Goal: Task Accomplishment & Management: Use online tool/utility

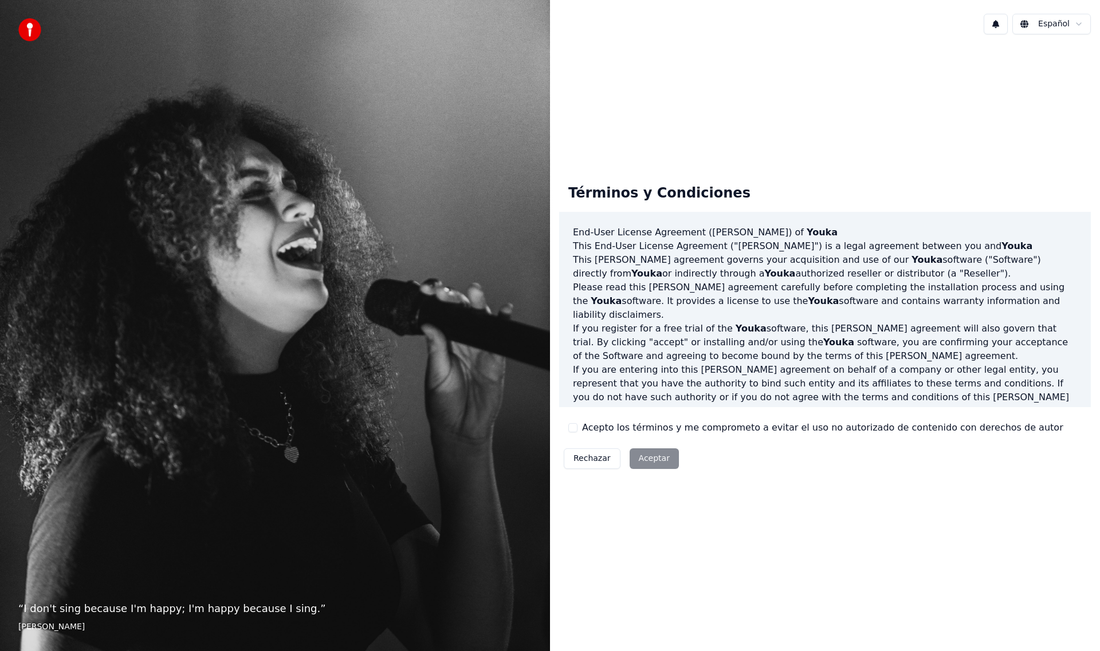
click at [574, 426] on button "Acepto los términos y me comprometo a evitar el uso no autorizado de contenido …" at bounding box center [572, 427] width 9 height 9
click at [650, 460] on button "Aceptar" at bounding box center [653, 458] width 49 height 21
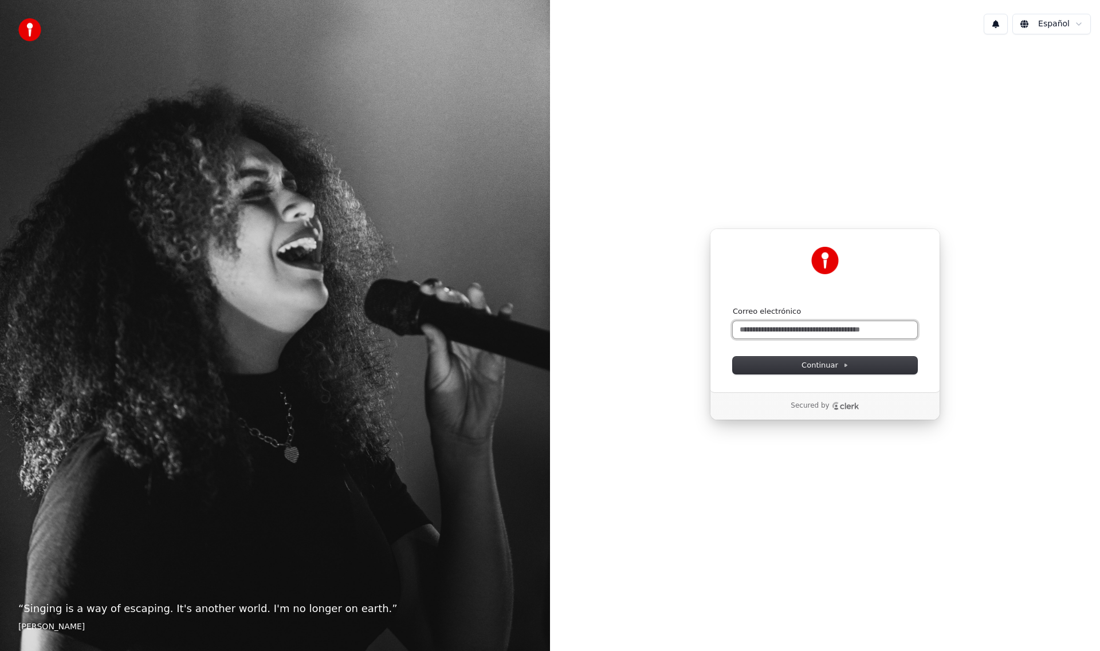
click at [808, 329] on input "Correo electrónico" at bounding box center [825, 329] width 184 height 17
click at [821, 365] on span "Continuar" at bounding box center [824, 365] width 47 height 10
type input "**********"
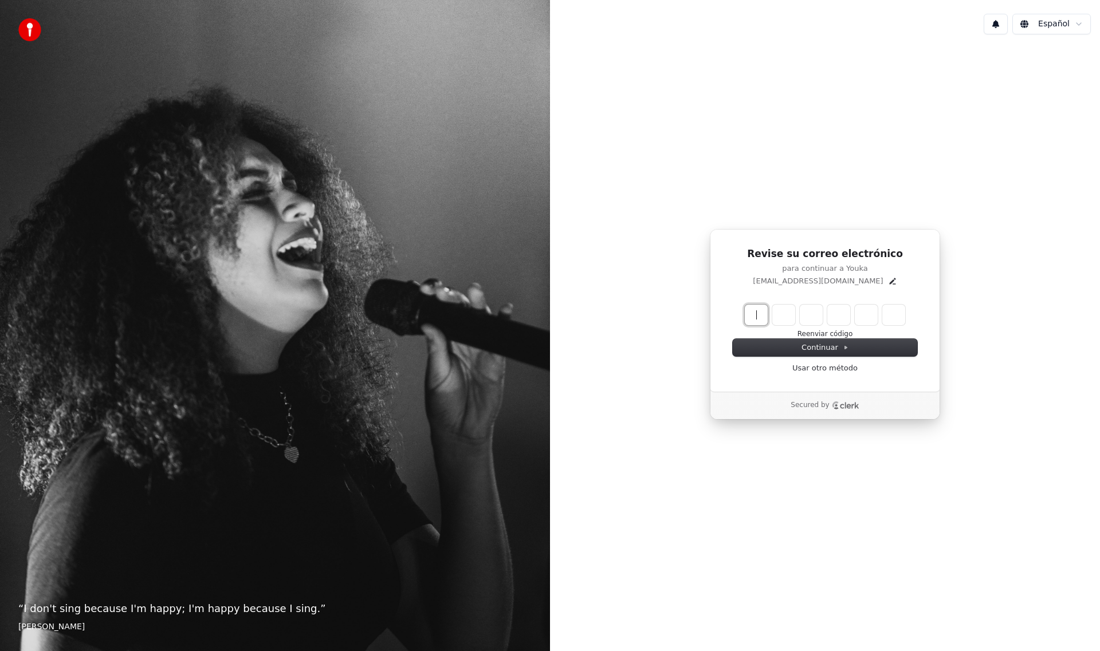
click at [760, 312] on input "Enter verification code" at bounding box center [836, 315] width 183 height 21
type input "******"
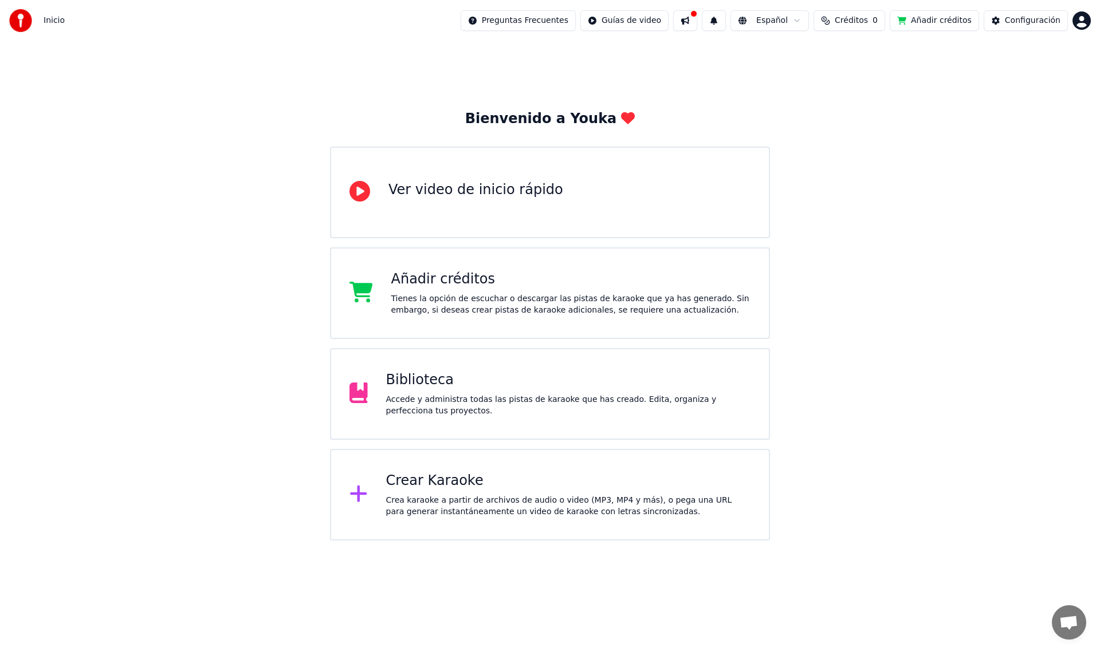
click at [398, 490] on div "Crear Karaoke Crea karaoke a partir de archivos de audio o video (MP3, MP4 y má…" at bounding box center [568, 495] width 365 height 46
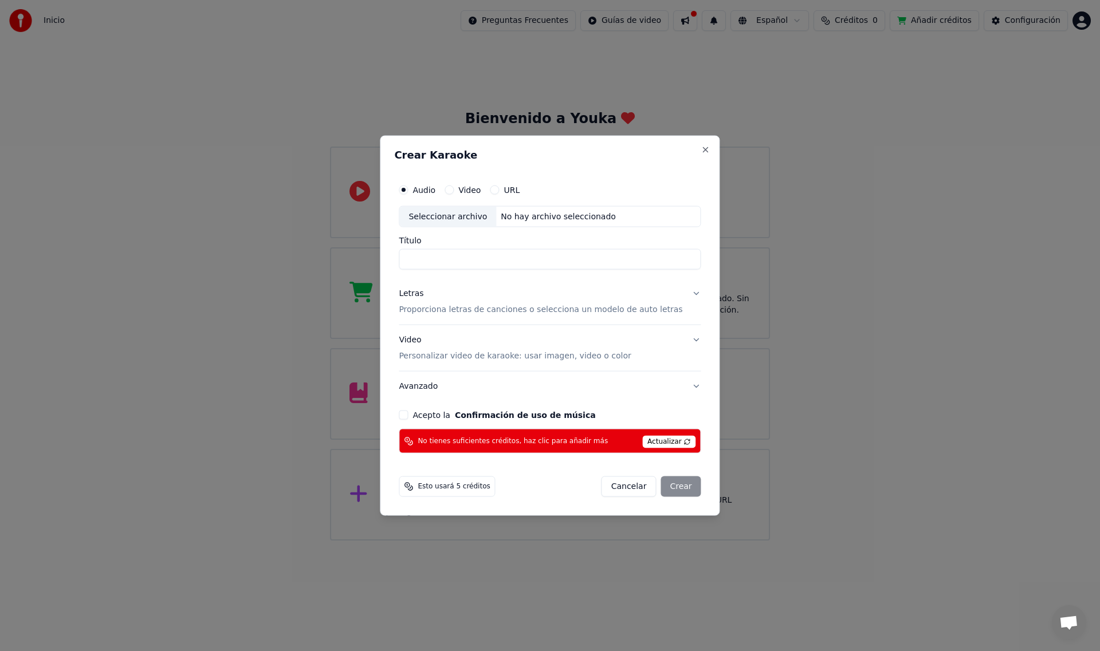
click at [479, 190] on label "Video" at bounding box center [469, 190] width 22 height 8
click at [454, 190] on button "Video" at bounding box center [448, 189] width 9 height 9
click at [458, 214] on div "Seleccionar archivo" at bounding box center [447, 216] width 97 height 21
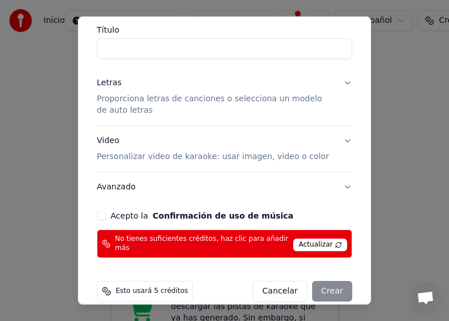
scroll to position [103, 0]
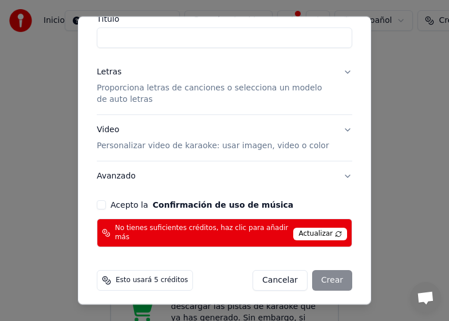
click at [101, 206] on button "Acepto la Confirmación de uso de música" at bounding box center [101, 204] width 9 height 9
click at [322, 273] on div "Cancelar Crear" at bounding box center [303, 280] width 100 height 21
click at [311, 233] on span "Actualizar" at bounding box center [320, 233] width 54 height 13
click at [320, 277] on div "Cancelar Crear" at bounding box center [303, 280] width 100 height 21
click at [310, 229] on span "Actualizar" at bounding box center [320, 233] width 54 height 13
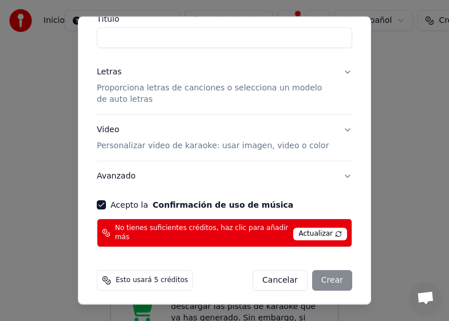
click at [101, 204] on button "Acepto la Confirmación de uso de música" at bounding box center [101, 204] width 9 height 9
click at [99, 206] on button "Acepto la Confirmación de uso de música" at bounding box center [101, 204] width 9 height 9
click at [311, 231] on span "Actualizar" at bounding box center [320, 233] width 54 height 13
click at [320, 274] on div "Cancelar Crear" at bounding box center [303, 280] width 100 height 21
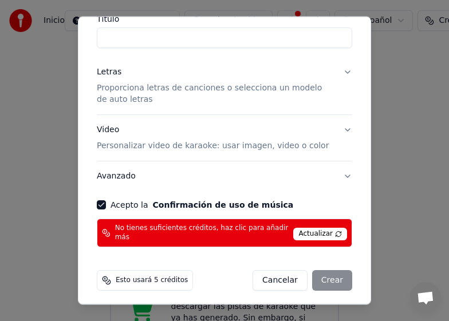
click at [338, 73] on button "Letras Proporciona letras de canciones o selecciona un modelo de auto letras" at bounding box center [224, 85] width 255 height 57
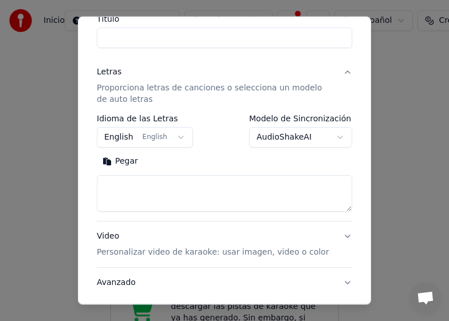
click at [174, 139] on button "English English" at bounding box center [145, 137] width 96 height 21
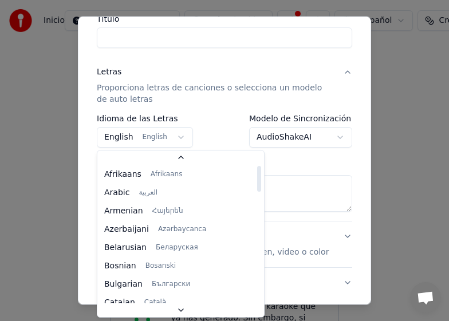
scroll to position [0, 0]
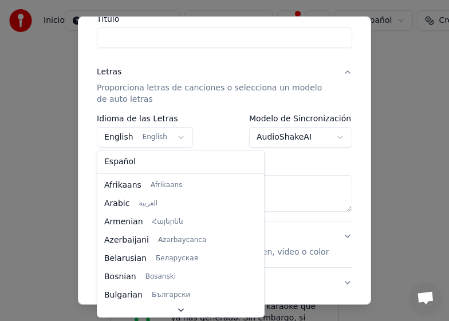
select select "**"
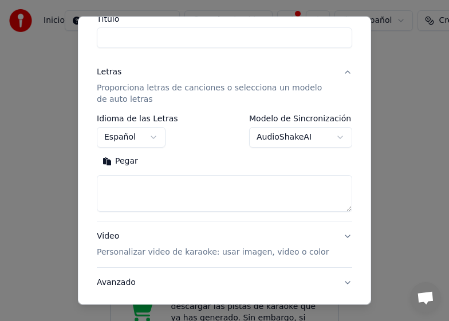
click at [122, 192] on textarea at bounding box center [224, 193] width 255 height 37
click at [108, 162] on button "Pegar" at bounding box center [120, 161] width 47 height 18
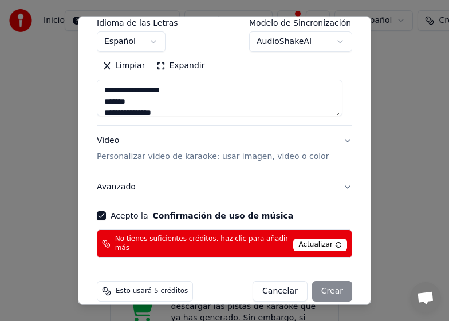
scroll to position [209, 0]
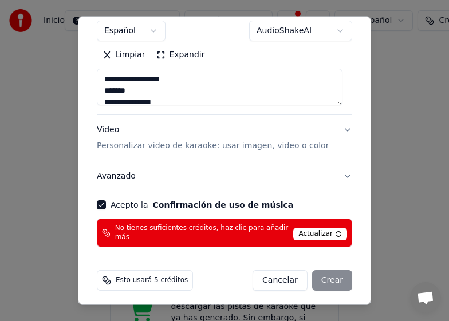
click at [320, 277] on div "Cancelar Crear" at bounding box center [303, 280] width 100 height 21
click at [141, 276] on span "Esto usará 5 créditos" at bounding box center [152, 280] width 72 height 9
click at [107, 277] on circle at bounding box center [105, 279] width 5 height 5
click at [310, 231] on span "Actualizar" at bounding box center [320, 233] width 54 height 13
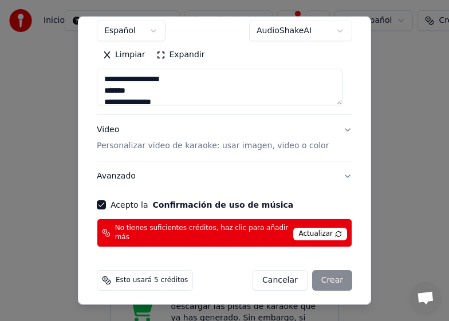
click at [193, 147] on p "Personalizar video de karaoke: usar imagen, video o color" at bounding box center [213, 145] width 232 height 11
type textarea "**********"
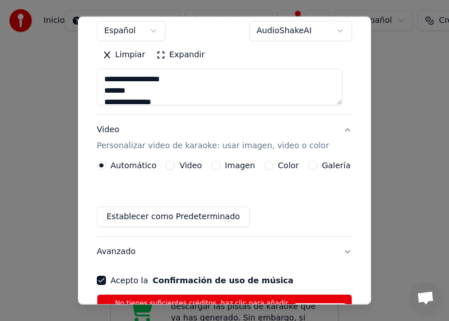
scroll to position [178, 0]
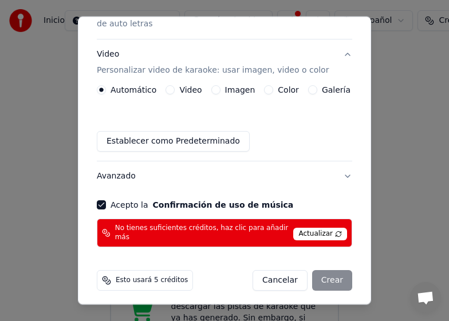
click at [338, 176] on button "Avanzado" at bounding box center [224, 177] width 255 height 30
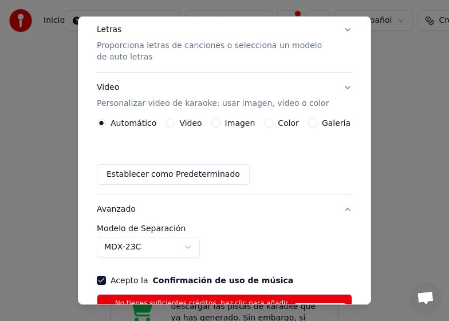
scroll to position [145, 0]
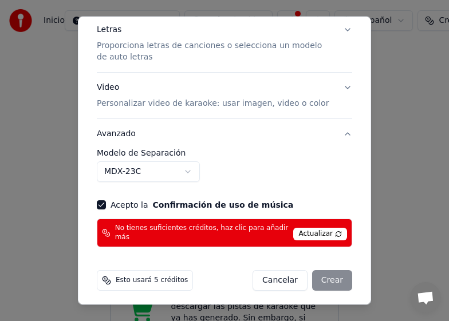
click at [338, 176] on div "**********" at bounding box center [224, 165] width 255 height 33
click at [322, 278] on div "Cancelar Crear" at bounding box center [303, 280] width 100 height 21
click at [211, 44] on p "Proporciona letras de canciones o selecciona un modelo de auto letras" at bounding box center [215, 51] width 237 height 23
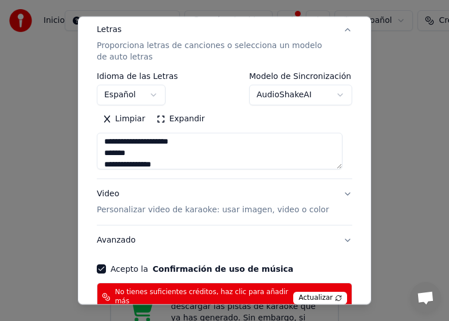
scroll to position [889, 0]
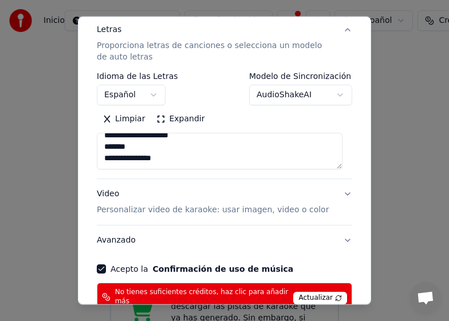
click at [313, 294] on span "Actualizar" at bounding box center [320, 298] width 54 height 13
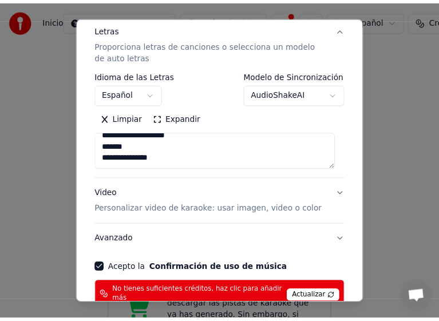
scroll to position [209, 0]
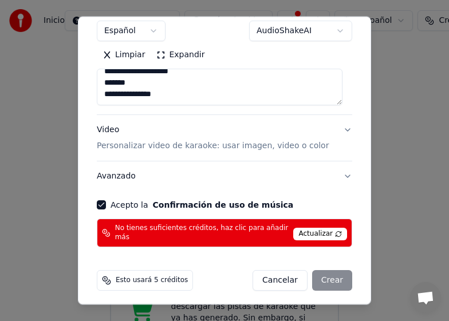
click at [325, 273] on div "Cancelar Crear" at bounding box center [303, 280] width 100 height 21
click at [270, 274] on button "Cancelar" at bounding box center [280, 280] width 55 height 21
type textarea "**********"
select select
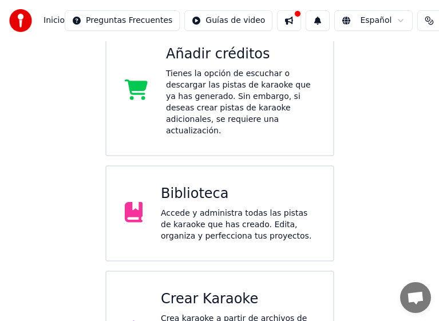
scroll to position [229, 0]
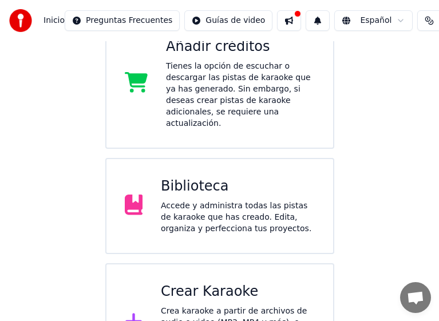
click at [140, 74] on icon at bounding box center [136, 82] width 23 height 21
click at [182, 183] on div "Biblioteca" at bounding box center [238, 187] width 154 height 18
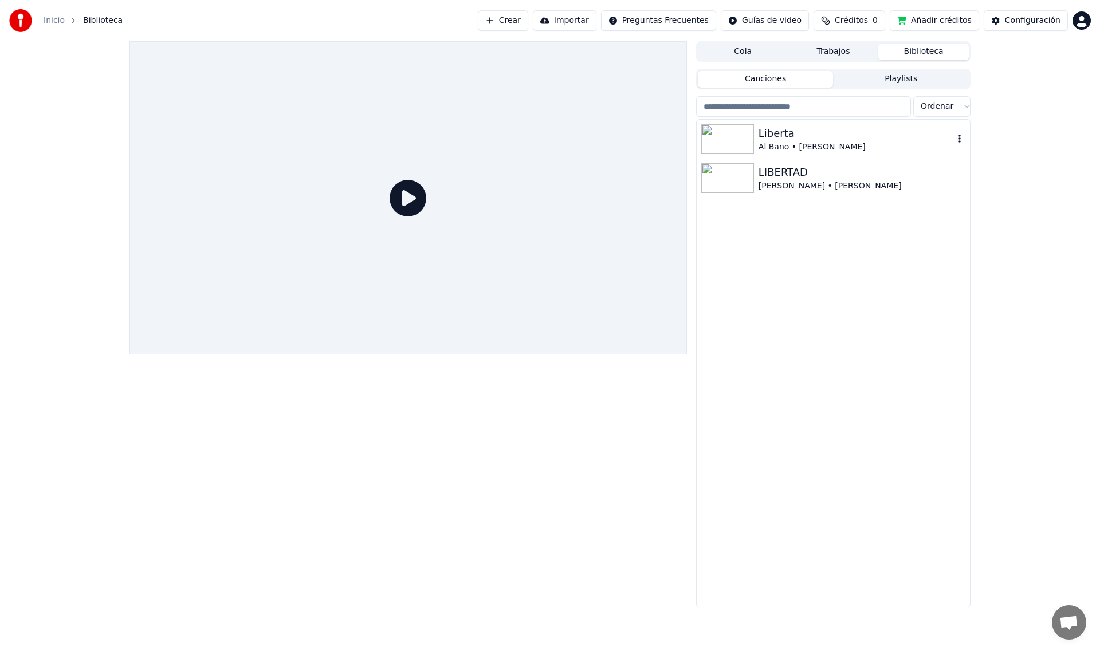
click at [728, 135] on img at bounding box center [727, 139] width 53 height 30
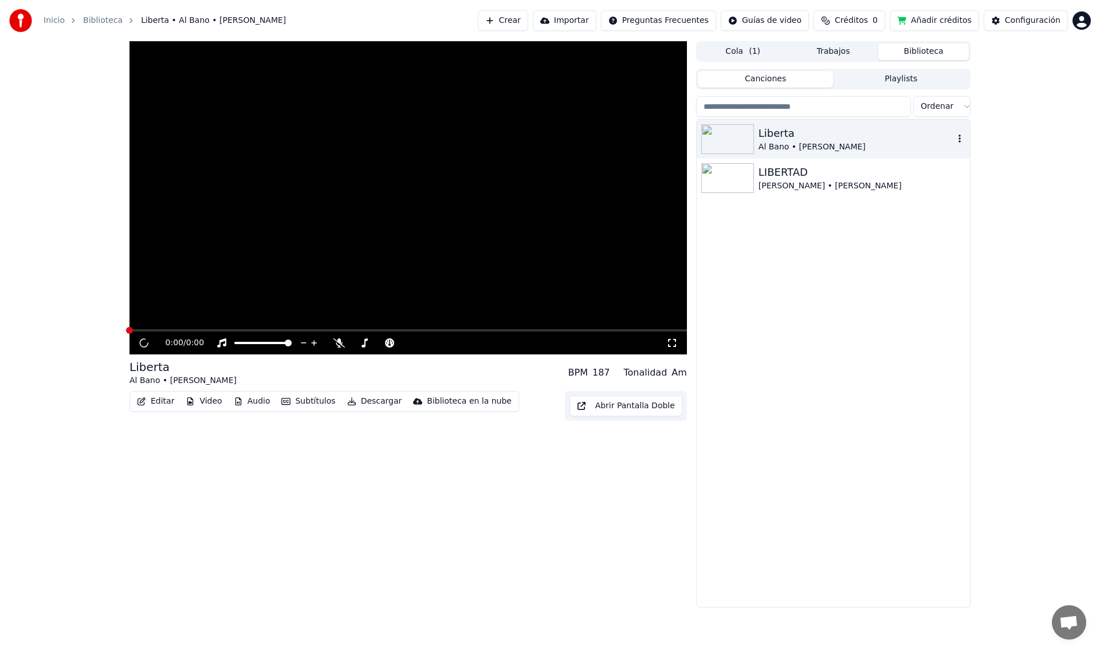
click at [729, 135] on img at bounding box center [727, 139] width 53 height 30
